Goal: Task Accomplishment & Management: Manage account settings

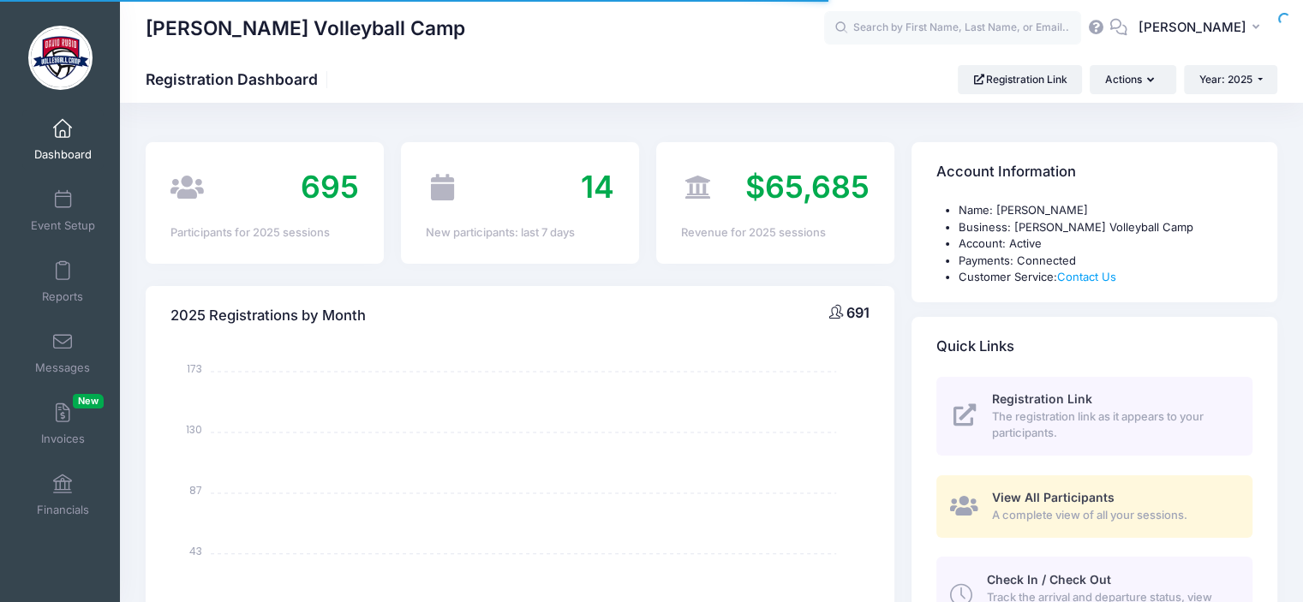
select select
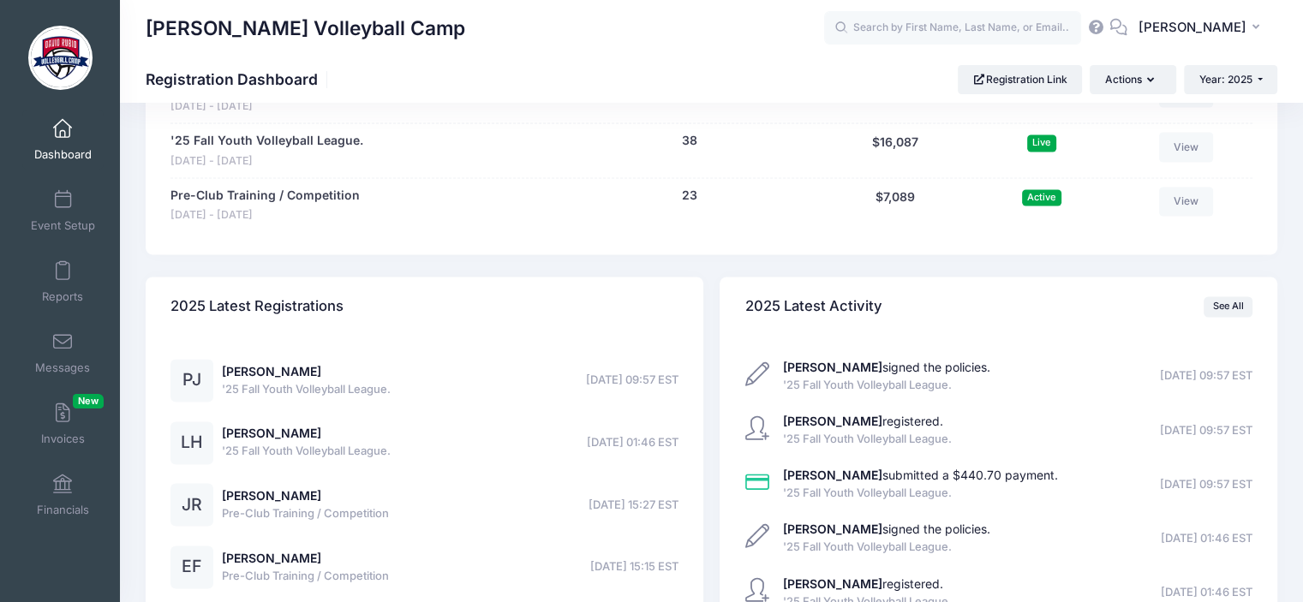
scroll to position [2435, 0]
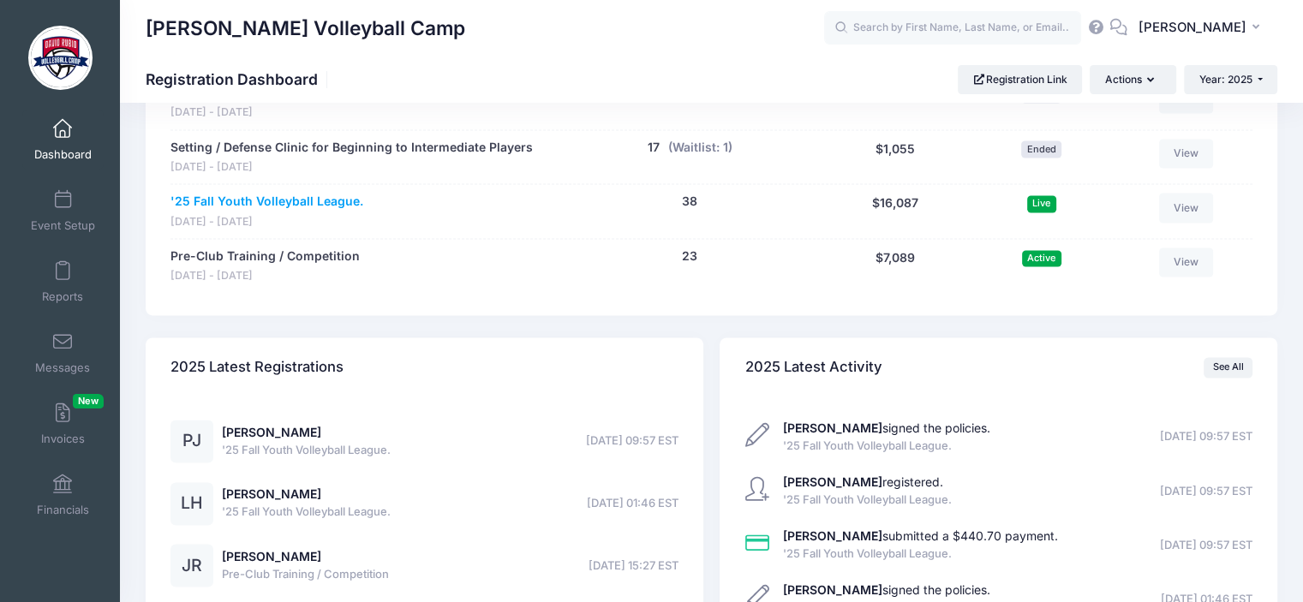
click at [203, 196] on link "'25 Fall Youth Volleyball League." at bounding box center [267, 202] width 193 height 18
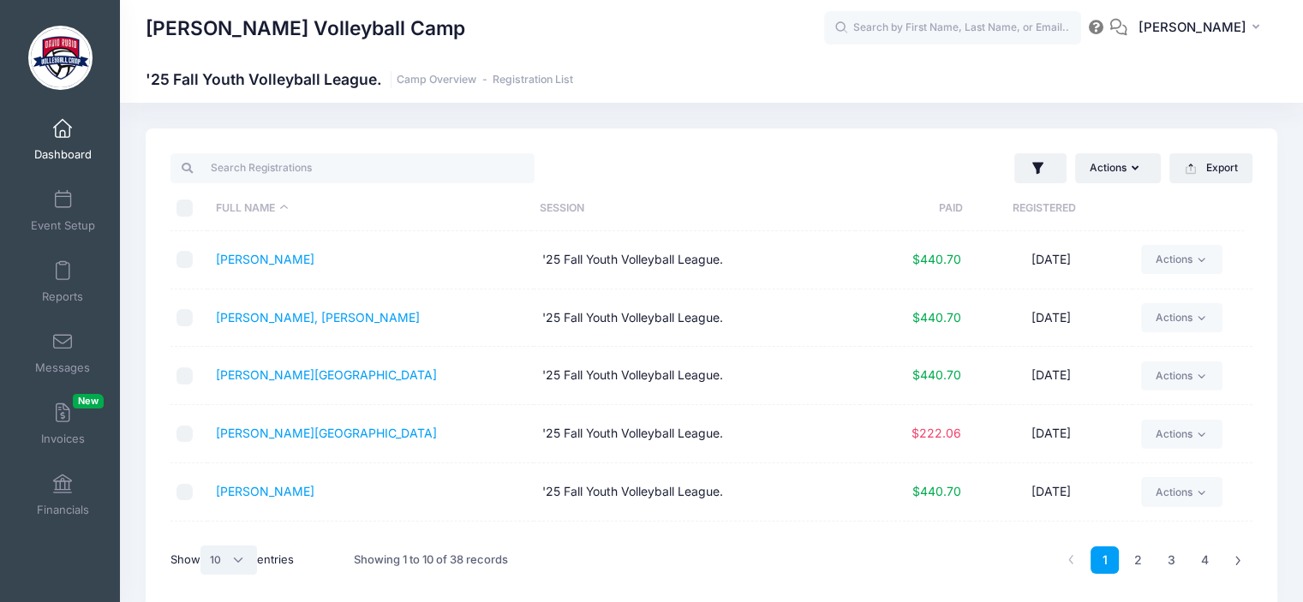
click at [235, 560] on select "All 10 25 50" at bounding box center [229, 560] width 57 height 29
select select "-1"
click at [203, 546] on select "All 10 25 50" at bounding box center [229, 560] width 57 height 29
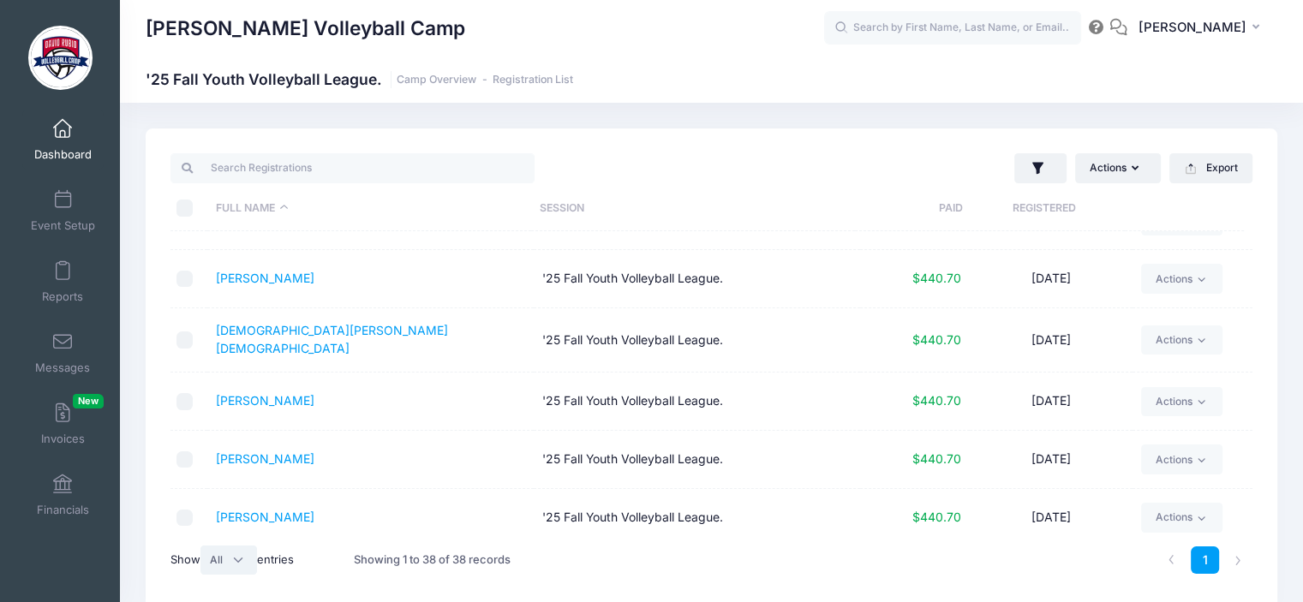
scroll to position [71, 0]
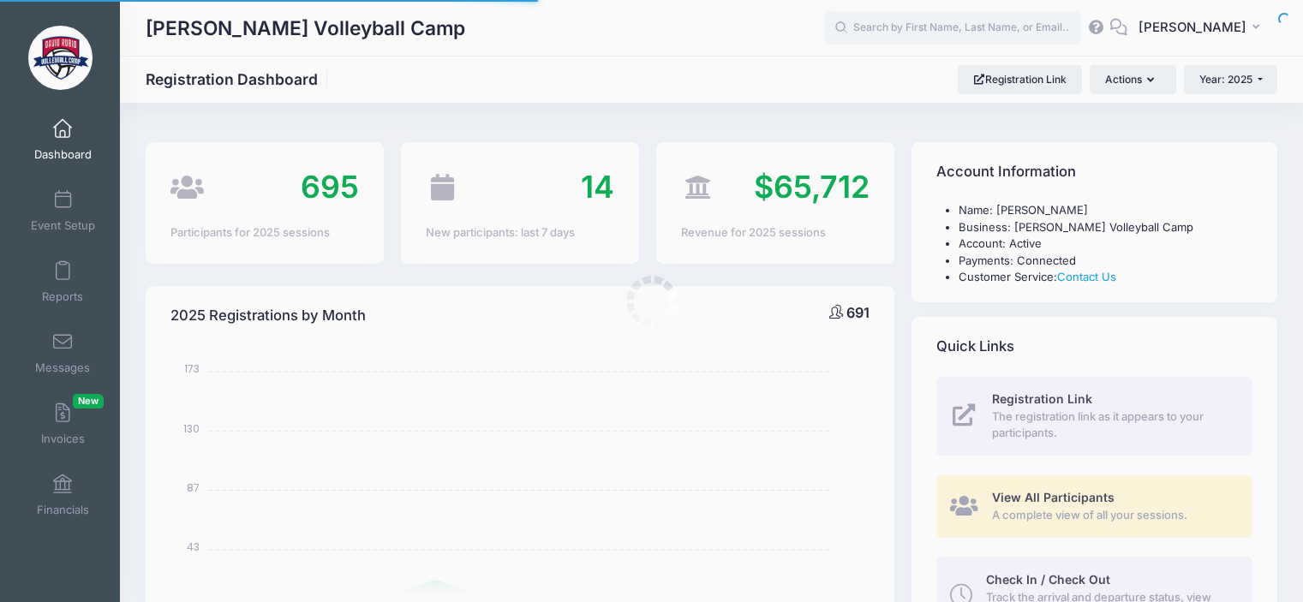
select select
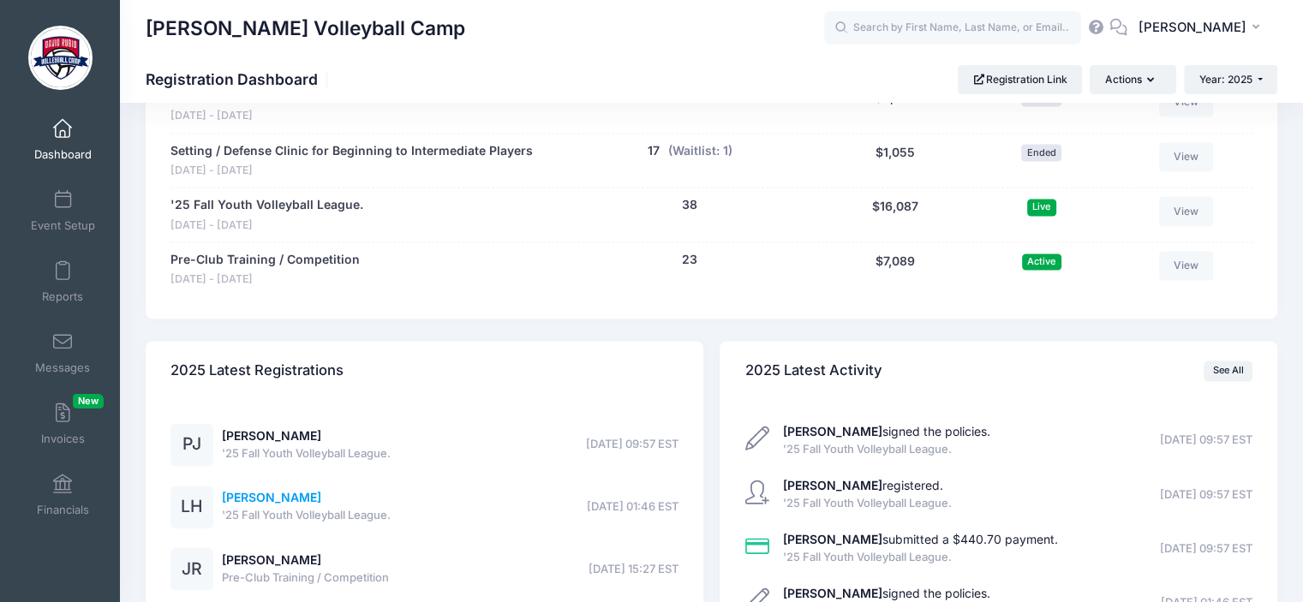
scroll to position [2428, 0]
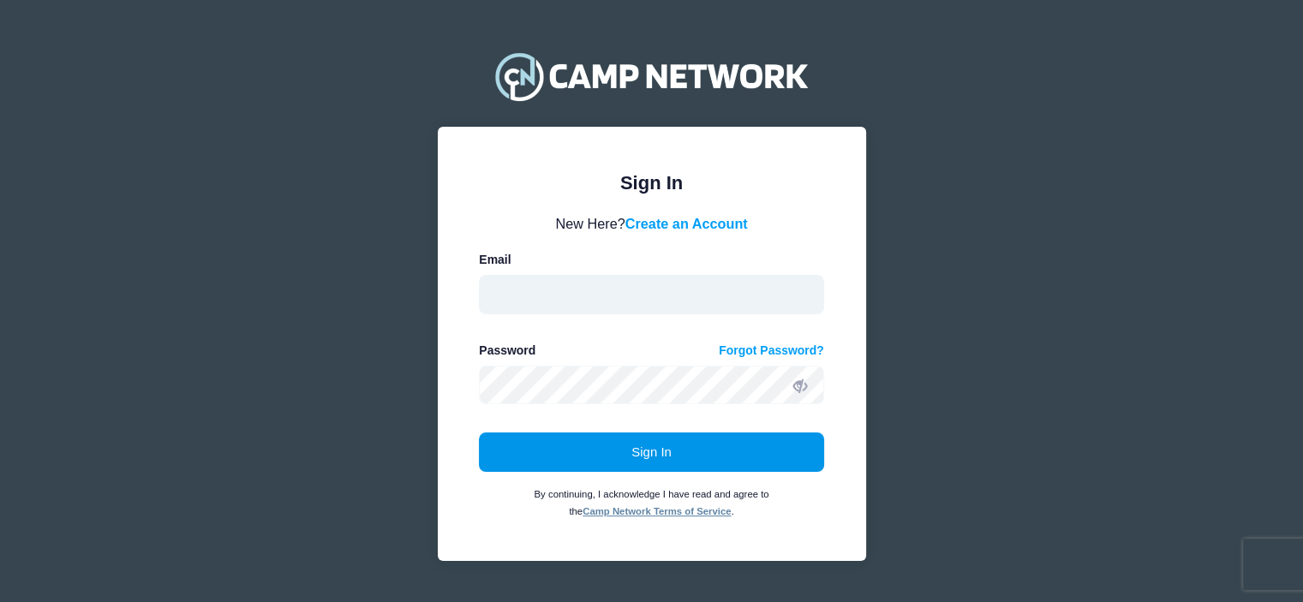
type input "[EMAIL_ADDRESS][DOMAIN_NAME]"
click at [648, 460] on button "Sign In" at bounding box center [651, 452] width 345 height 39
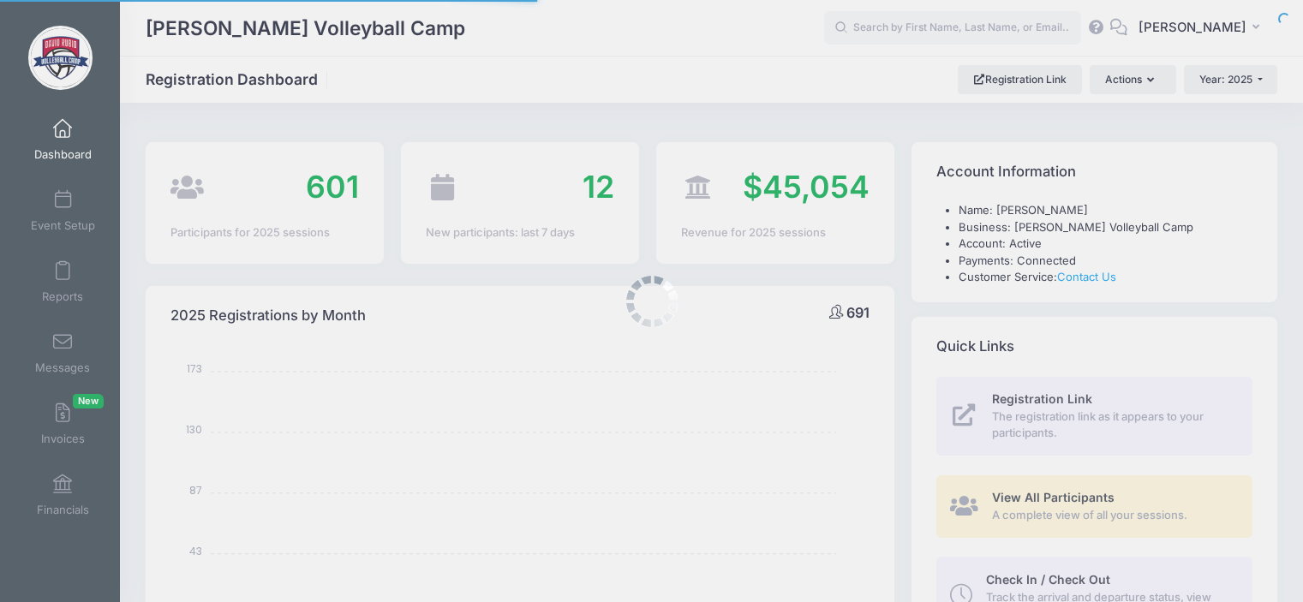
select select
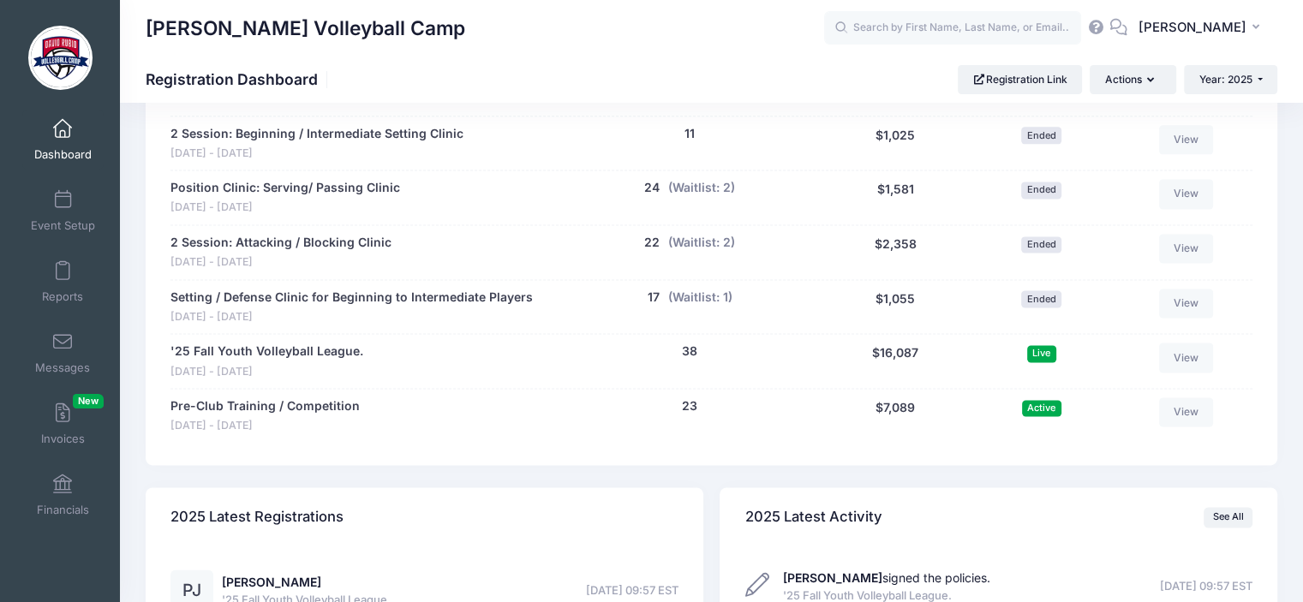
scroll to position [2286, 0]
click at [332, 398] on link "Pre-Club Training / Competition" at bounding box center [265, 406] width 189 height 18
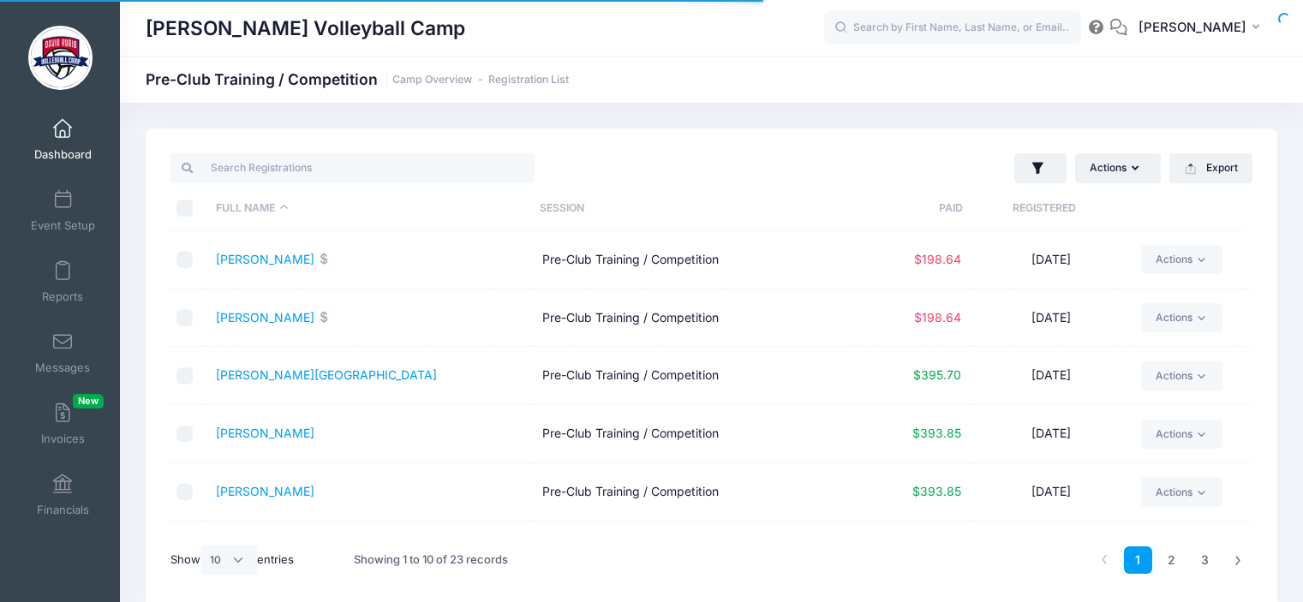
select select "10"
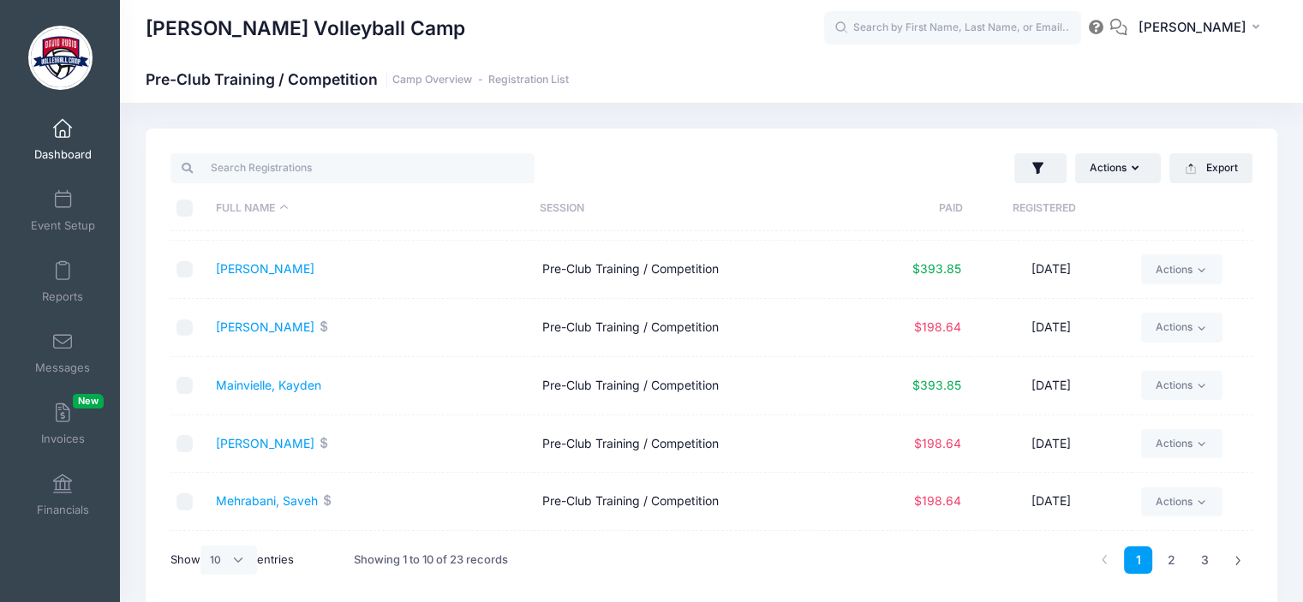
scroll to position [224, 0]
click at [293, 441] on link "[PERSON_NAME]" at bounding box center [265, 442] width 99 height 15
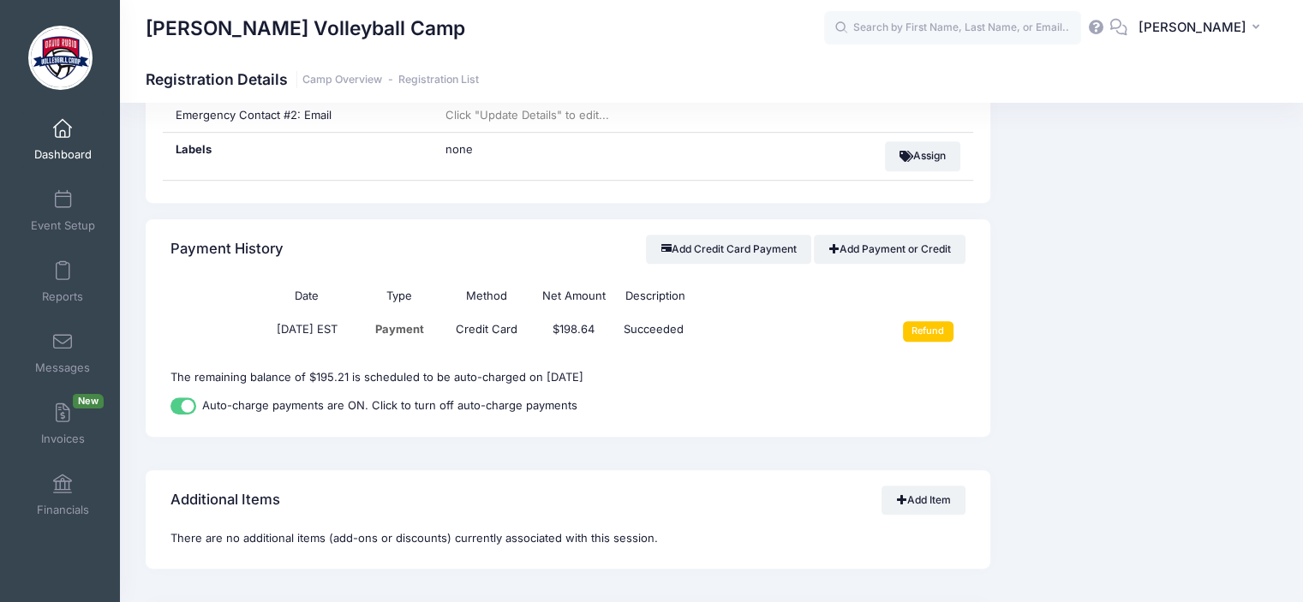
scroll to position [1029, 0]
click at [190, 400] on input "Auto-charge payments are ON. Click to turn off auto-charge payments" at bounding box center [184, 405] width 26 height 17
checkbox input "false"
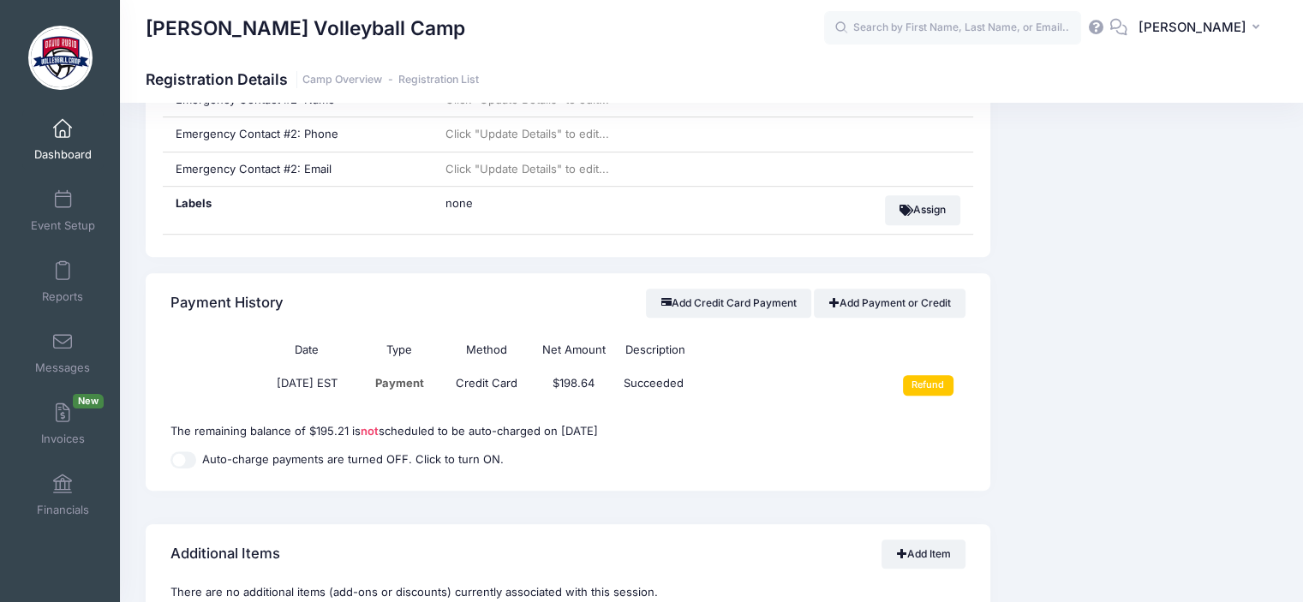
scroll to position [1099, 0]
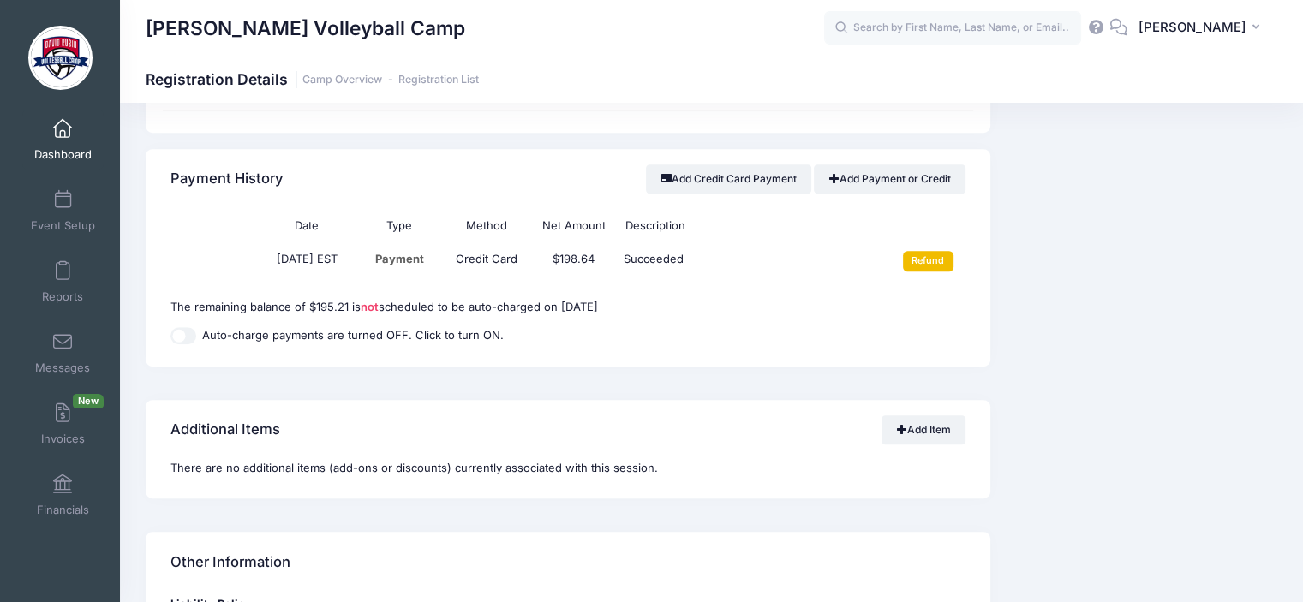
click at [931, 260] on input "Refund" at bounding box center [928, 261] width 51 height 21
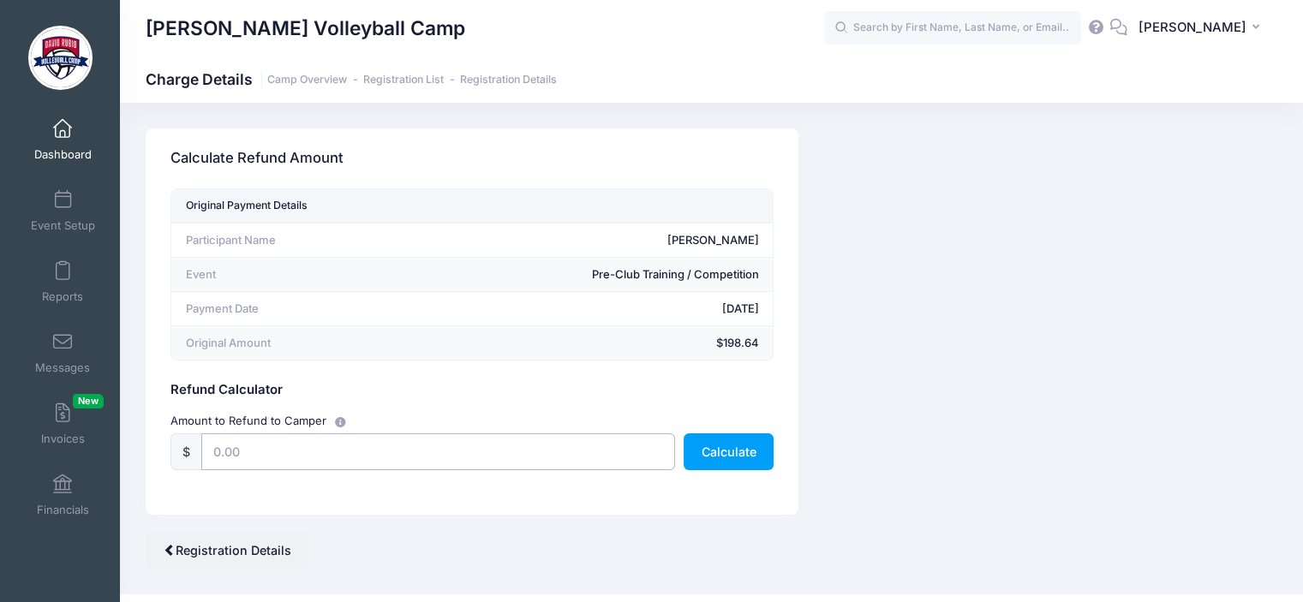
click at [271, 453] on input "text" at bounding box center [438, 452] width 474 height 37
type input "198.64"
click at [718, 451] on button "Calculate" at bounding box center [729, 452] width 90 height 37
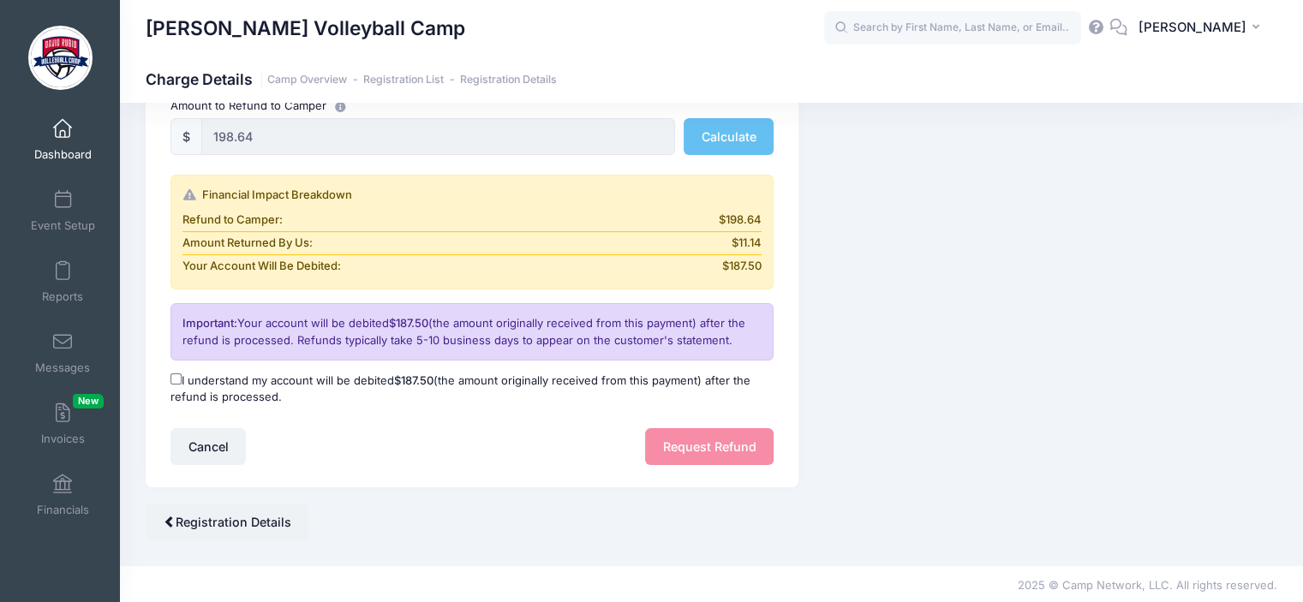
scroll to position [316, 0]
click at [176, 377] on input "I understand my account will be debited $187.50 (the amount originally received…" at bounding box center [176, 378] width 11 height 11
checkbox input "true"
click at [694, 433] on button "Request Refund" at bounding box center [709, 446] width 129 height 37
